Goal: Task Accomplishment & Management: Use online tool/utility

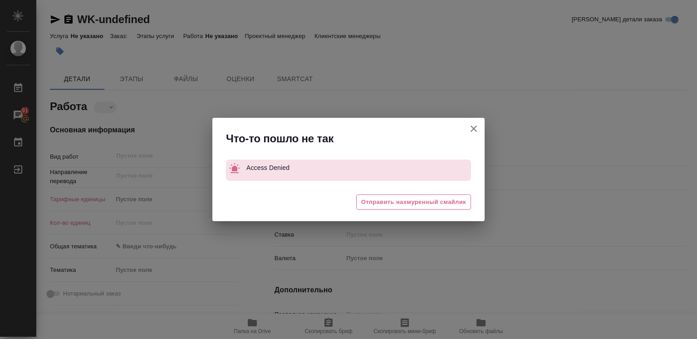
type textarea "x"
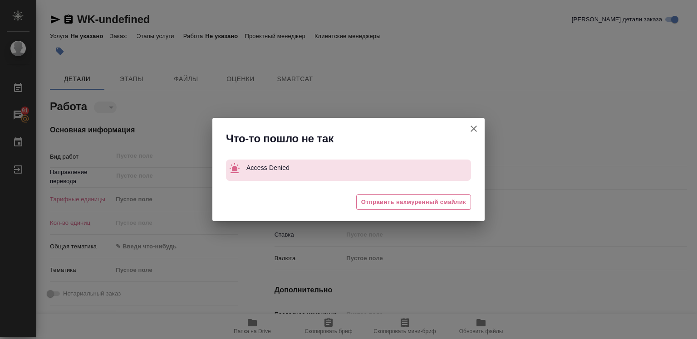
click at [475, 127] on icon "button" at bounding box center [473, 129] width 6 height 6
click at [475, 127] on div "Что-то пошло не так Access Denied 😓 Отправить нахмуренный смайлик" at bounding box center [348, 169] width 697 height 339
type textarea "x"
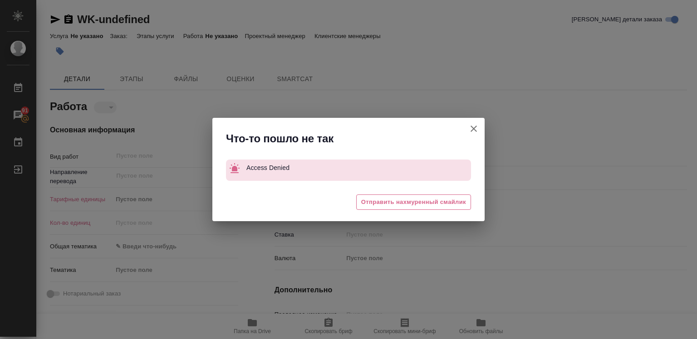
type textarea "x"
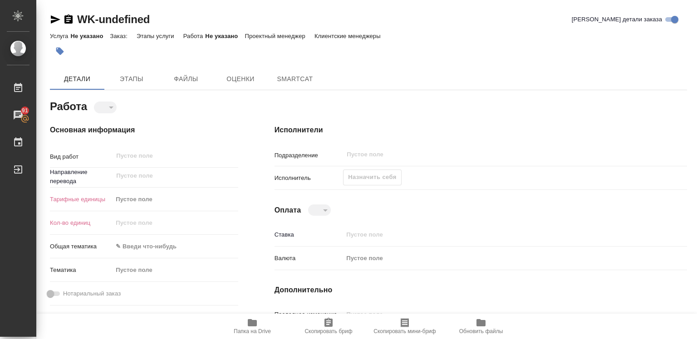
type textarea "x"
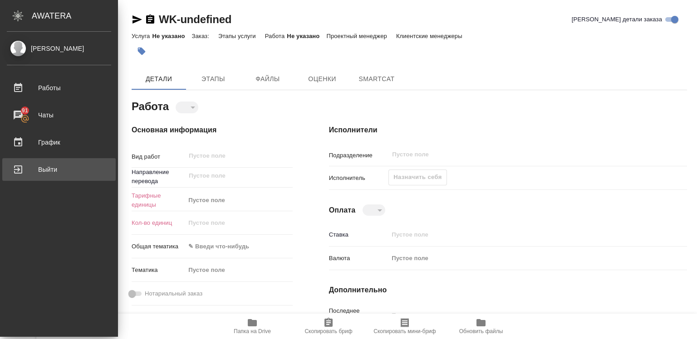
type textarea "x"
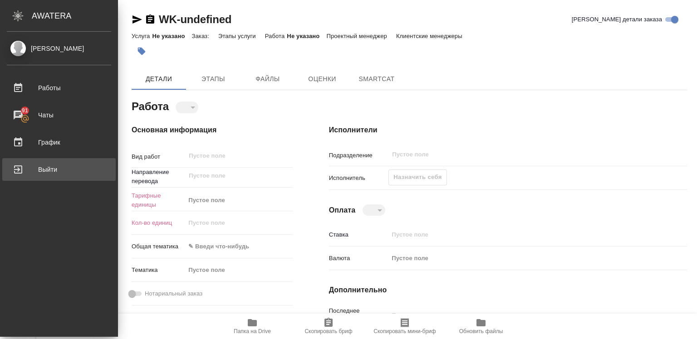
click at [20, 169] on div "Выйти" at bounding box center [59, 170] width 104 height 14
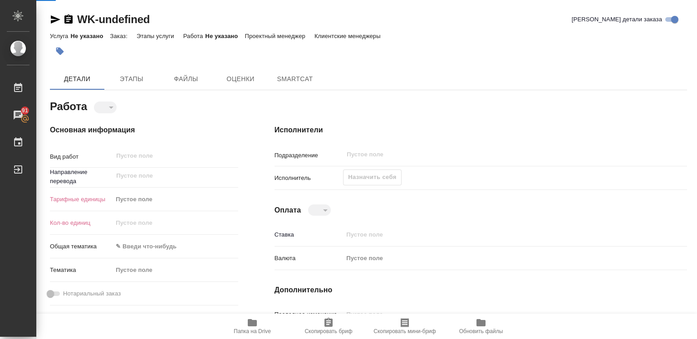
type textarea "x"
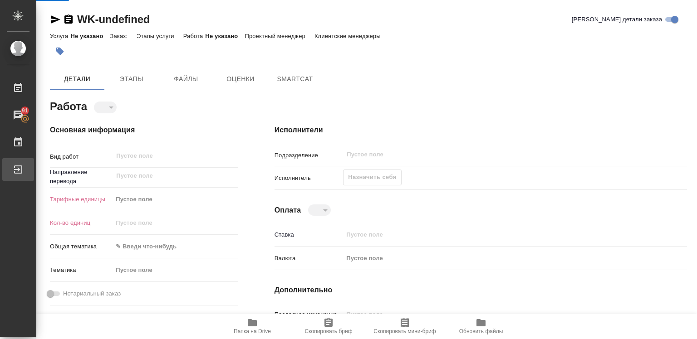
type textarea "x"
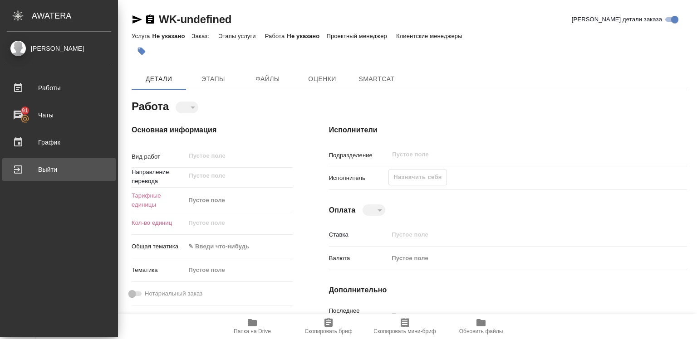
click at [48, 166] on div "Выйти" at bounding box center [59, 170] width 104 height 14
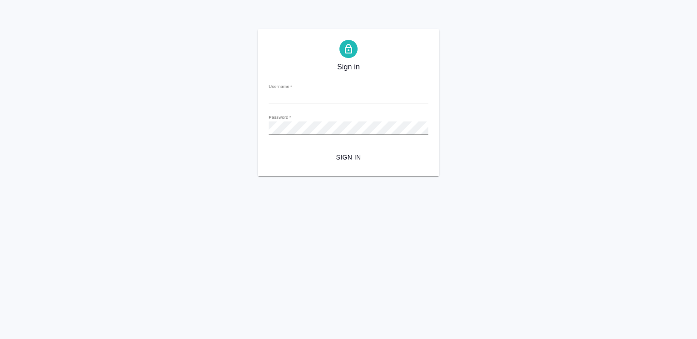
type input "[EMAIL_ADDRESS][DOMAIN_NAME]"
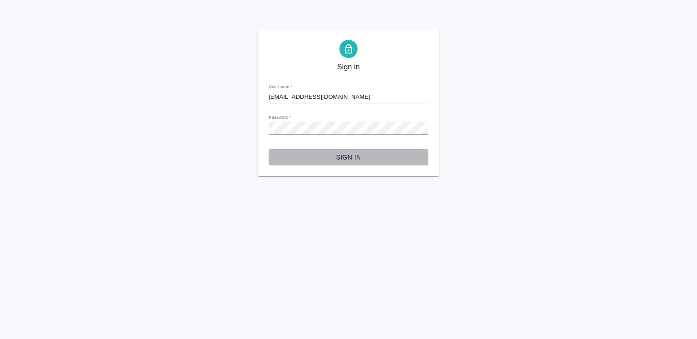
click at [353, 160] on span "Sign in" at bounding box center [348, 157] width 145 height 11
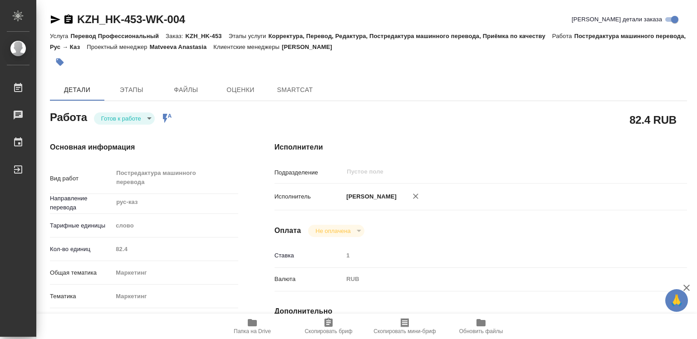
type textarea "x"
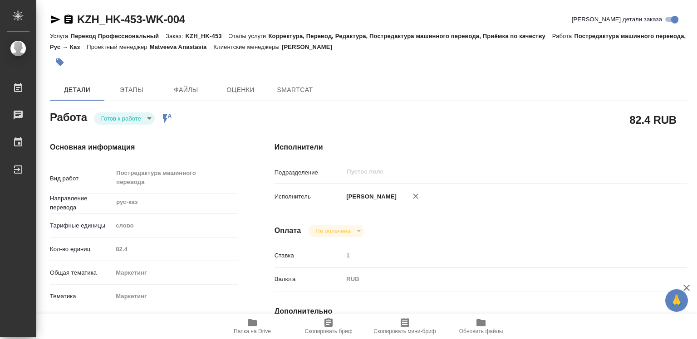
type textarea "x"
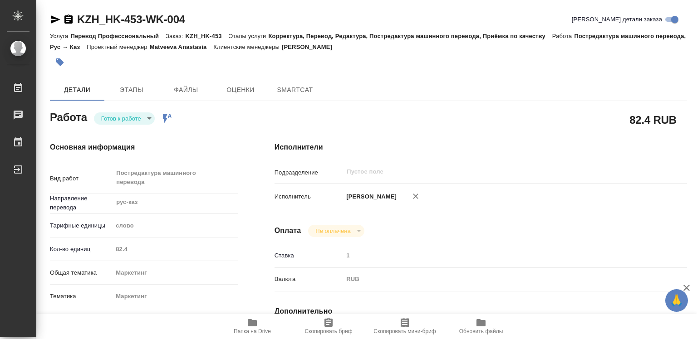
type textarea "x"
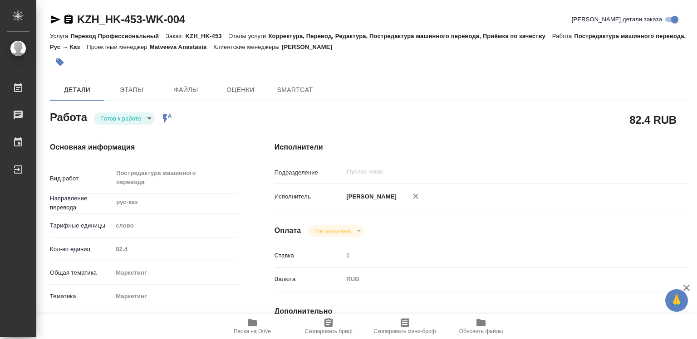
click at [681, 284] on icon "button" at bounding box center [686, 288] width 11 height 11
click at [681, 284] on div "Валюта RUB RUB" at bounding box center [480, 280] width 412 height 16
type textarea "x"
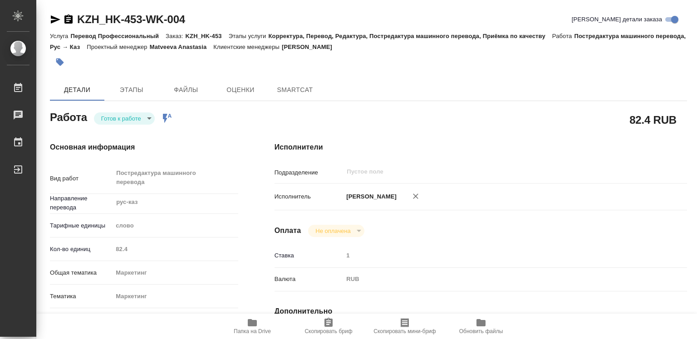
type textarea "x"
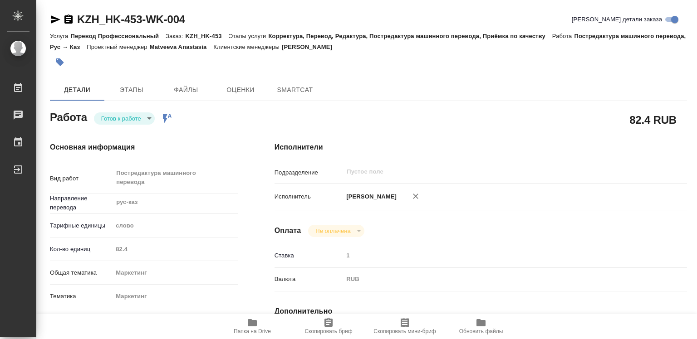
type textarea "x"
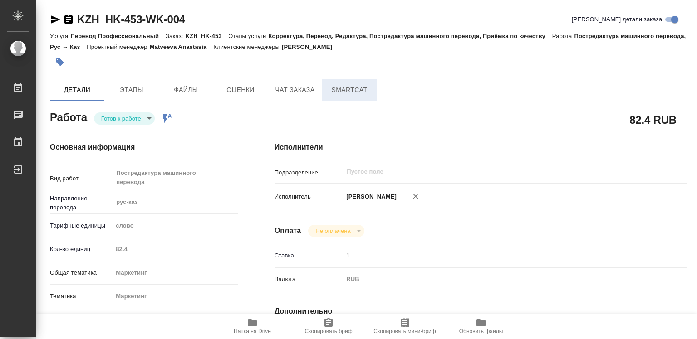
type textarea "x"
click at [344, 87] on span "SmartCat" at bounding box center [349, 89] width 44 height 11
type textarea "x"
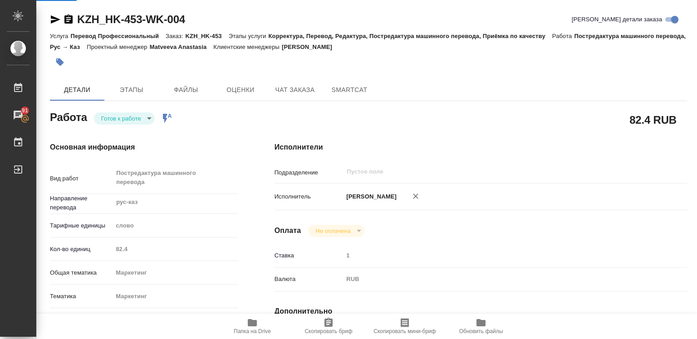
type textarea "x"
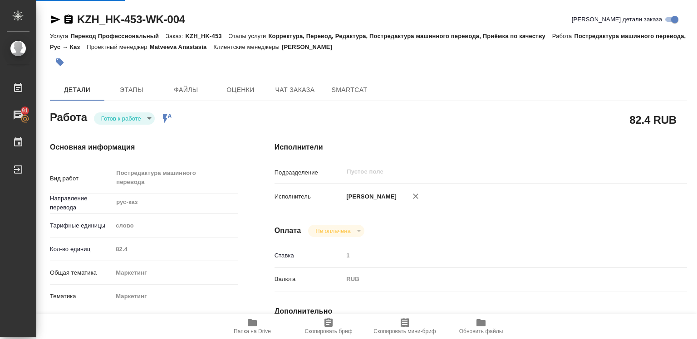
type textarea "x"
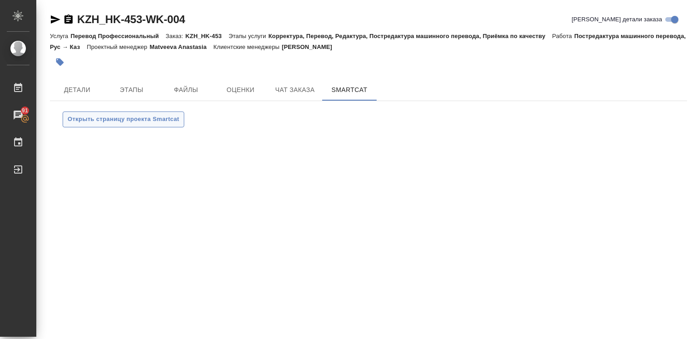
click at [124, 114] on span "Открыть страницу проекта Smartcat" at bounding box center [124, 119] width 112 height 10
